Goal: Subscribe to service/newsletter

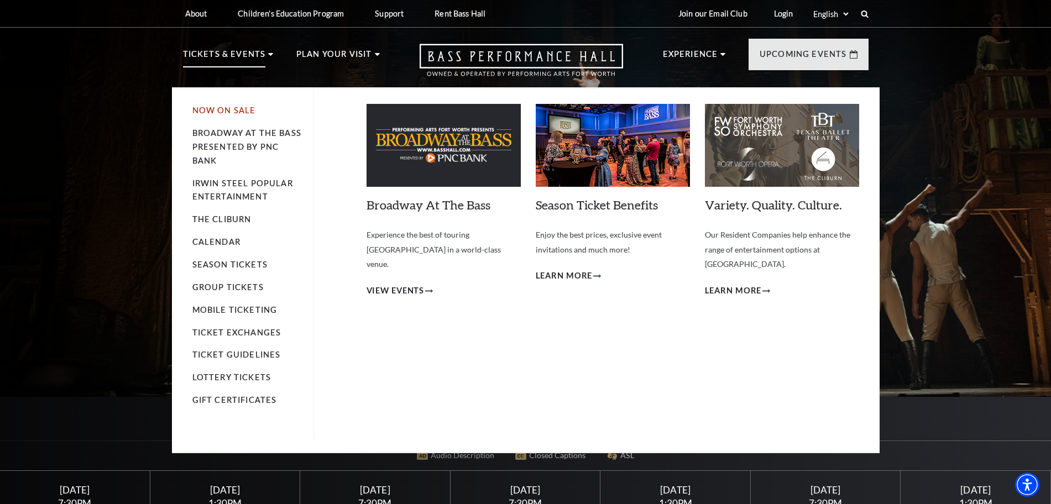
click at [200, 108] on link "Now On Sale" at bounding box center [224, 110] width 64 height 9
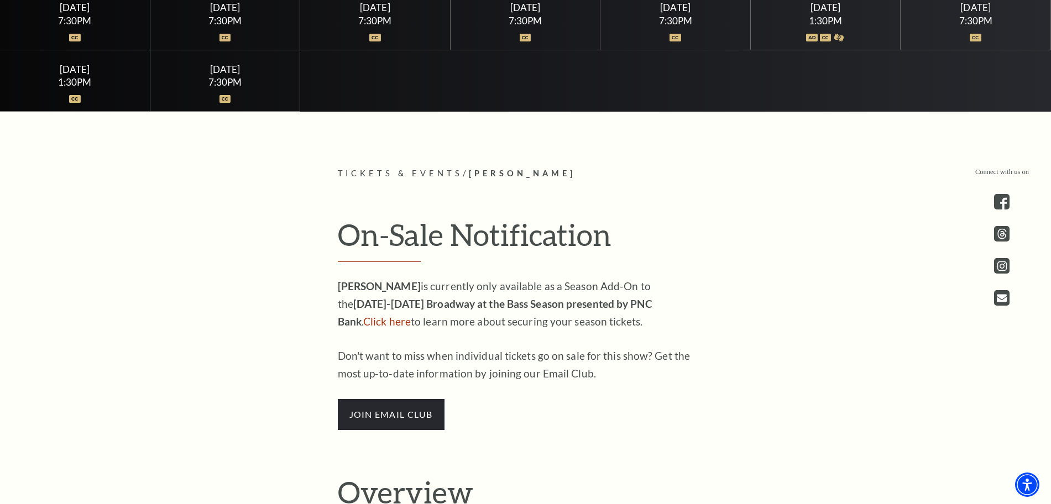
scroll to position [553, 0]
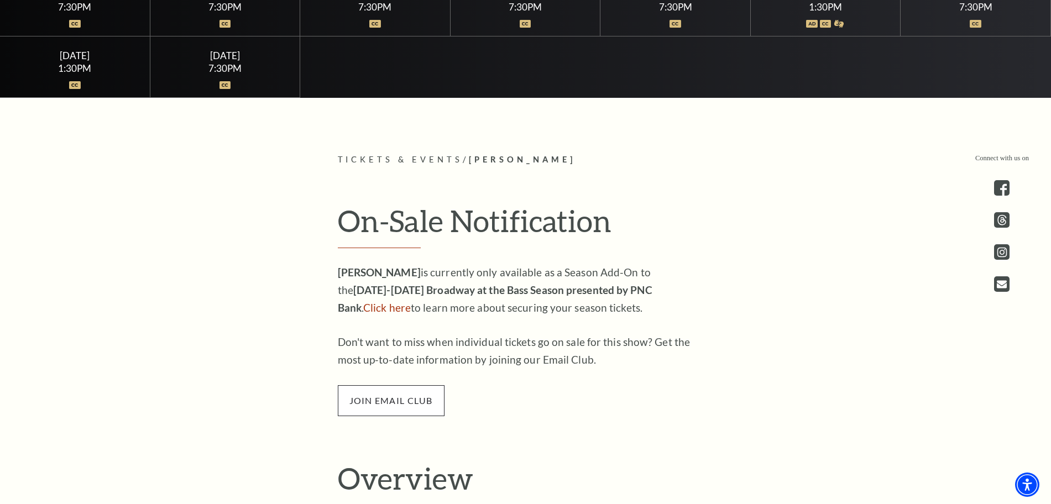
click at [396, 397] on span "join email club" at bounding box center [391, 400] width 107 height 31
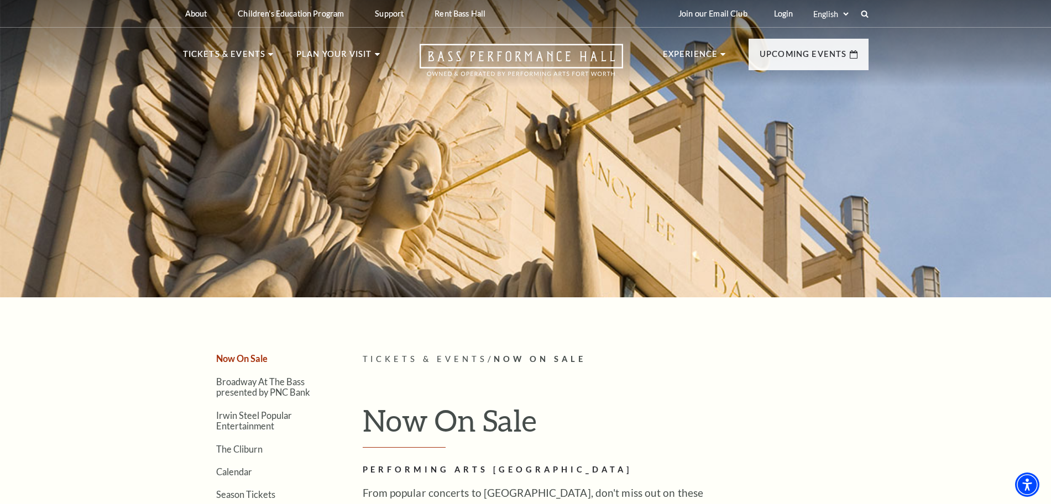
click at [663, 356] on p "Tickets & Events / Now On Sale" at bounding box center [616, 360] width 506 height 14
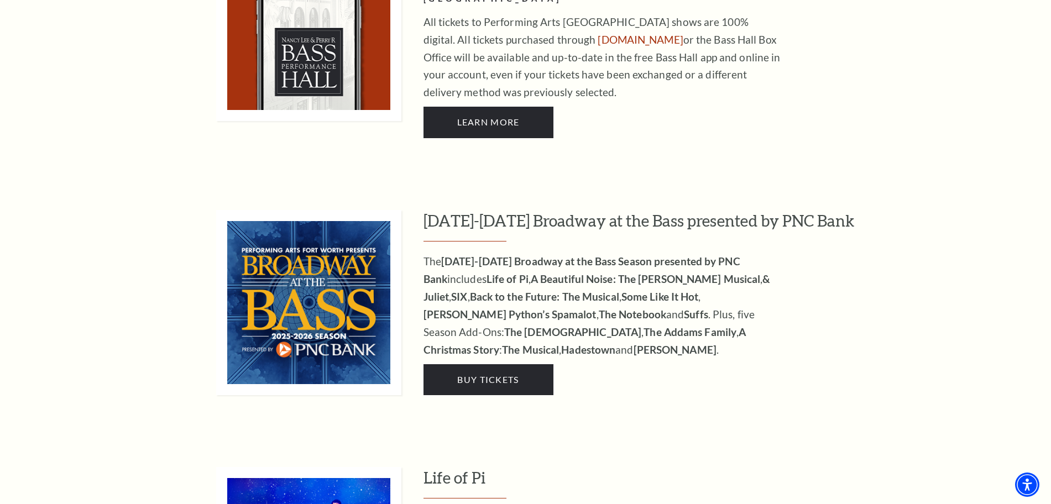
scroll to position [939, 0]
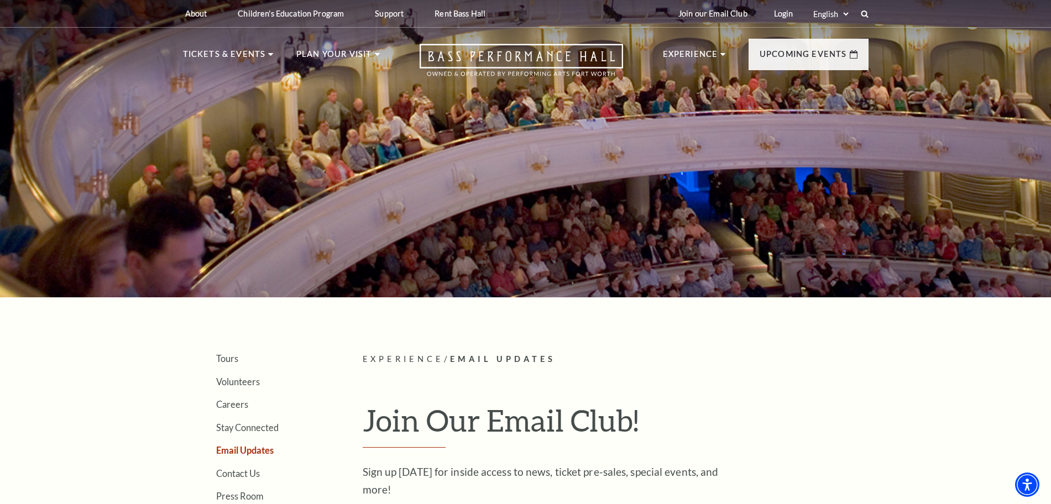
click at [708, 416] on h1 "Join Our Email Club!" at bounding box center [616, 424] width 506 height 45
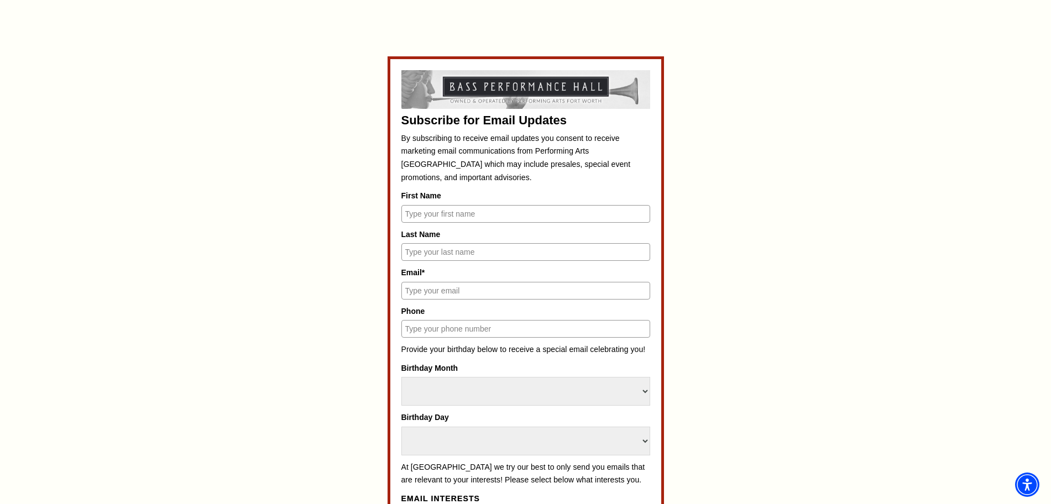
scroll to position [553, 0]
